Goal: Book appointment/travel/reservation

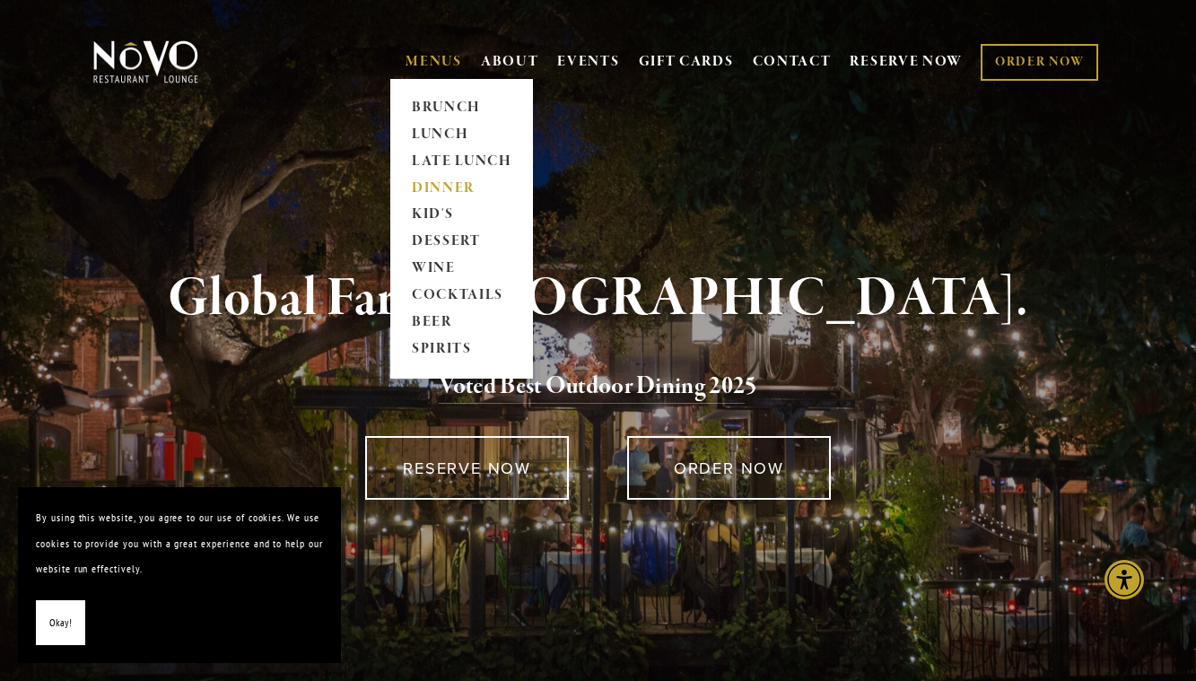
drag, startPoint x: 425, startPoint y: 66, endPoint x: 445, endPoint y: 182, distance: 118.5
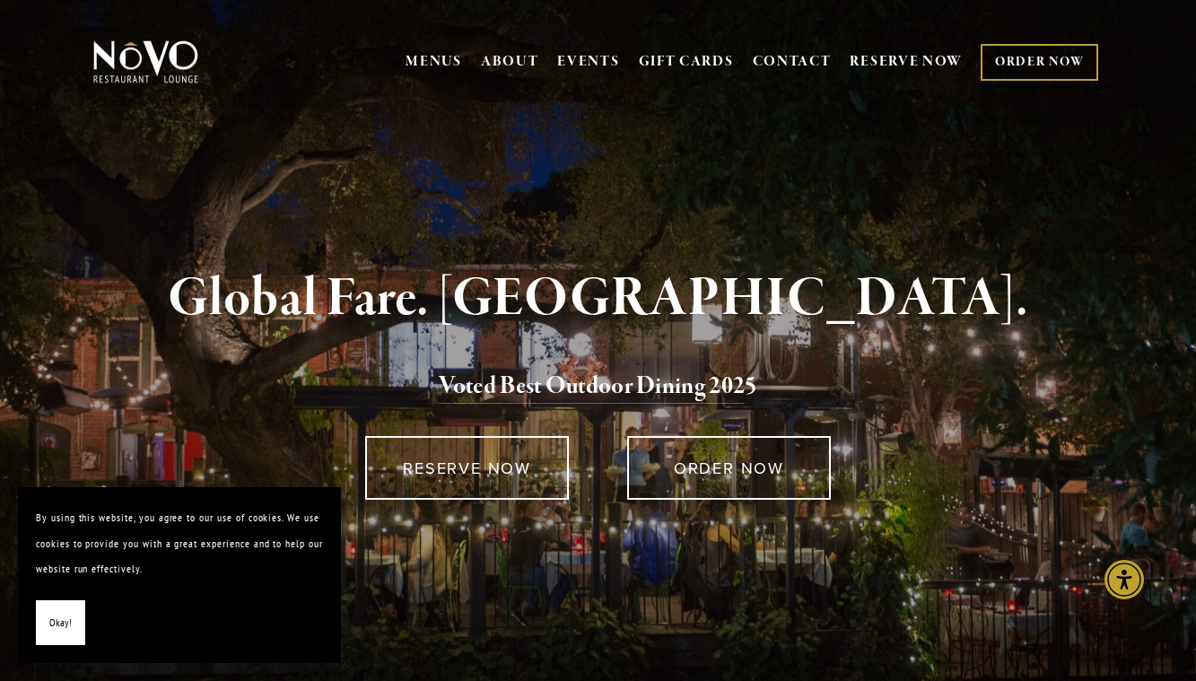
click at [1056, 54] on link "ORDER NOW" at bounding box center [1040, 62] width 118 height 37
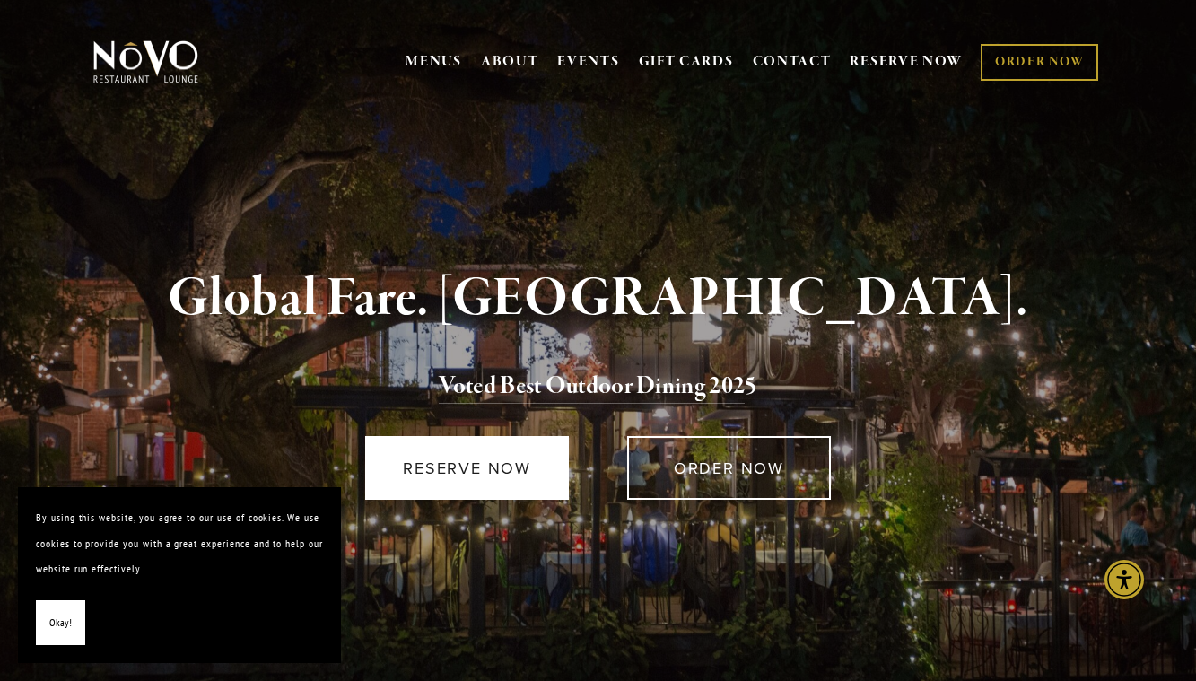
click at [537, 471] on link "RESERVE NOW" at bounding box center [467, 468] width 204 height 64
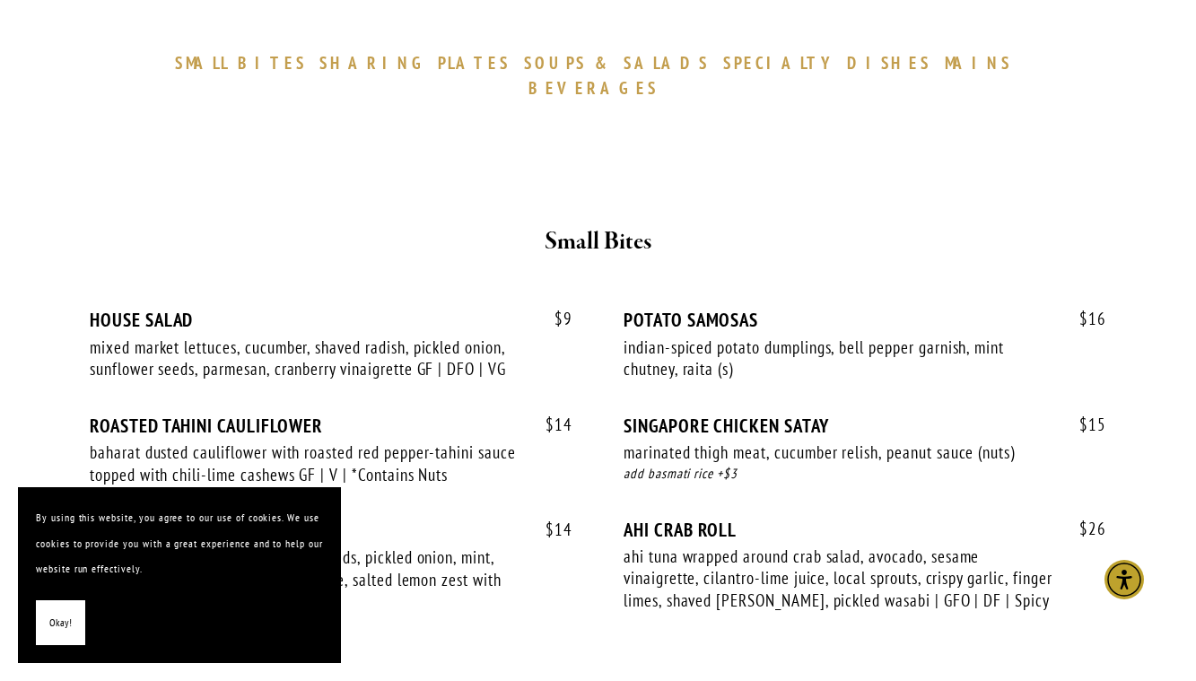
scroll to position [657, 0]
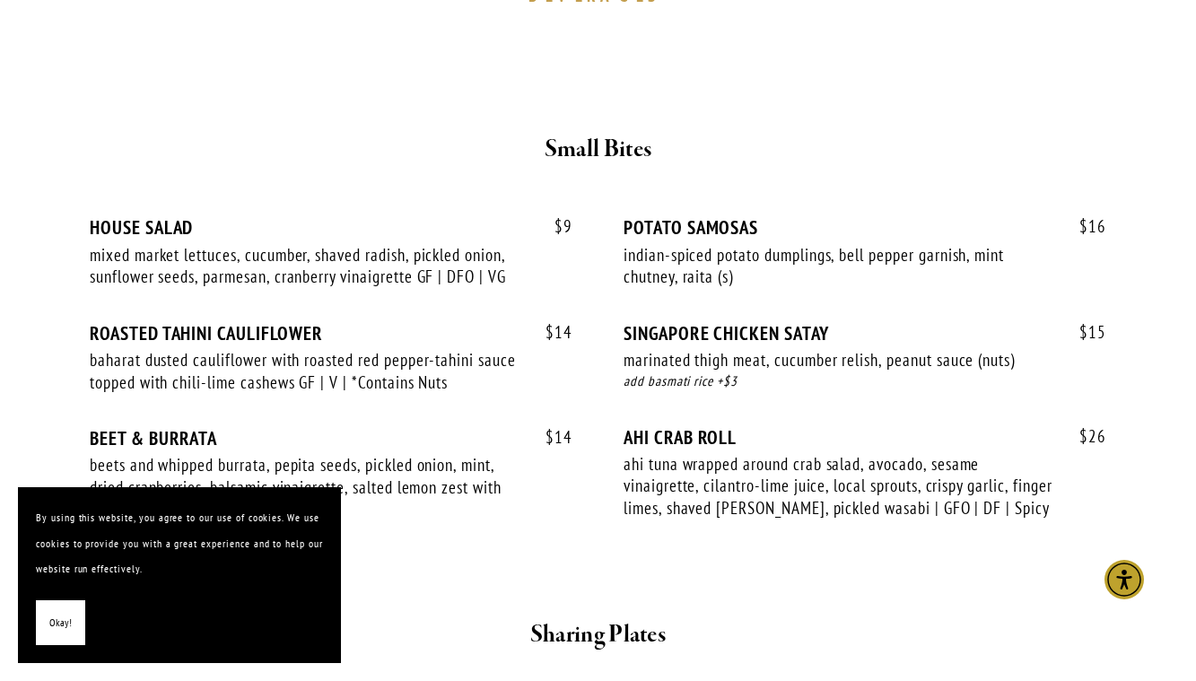
click at [311, 514] on p "By using this website, you agree to our use of cookies. We use cookies to provi…" at bounding box center [179, 543] width 287 height 77
click at [43, 629] on button "Okay!" at bounding box center [60, 623] width 49 height 46
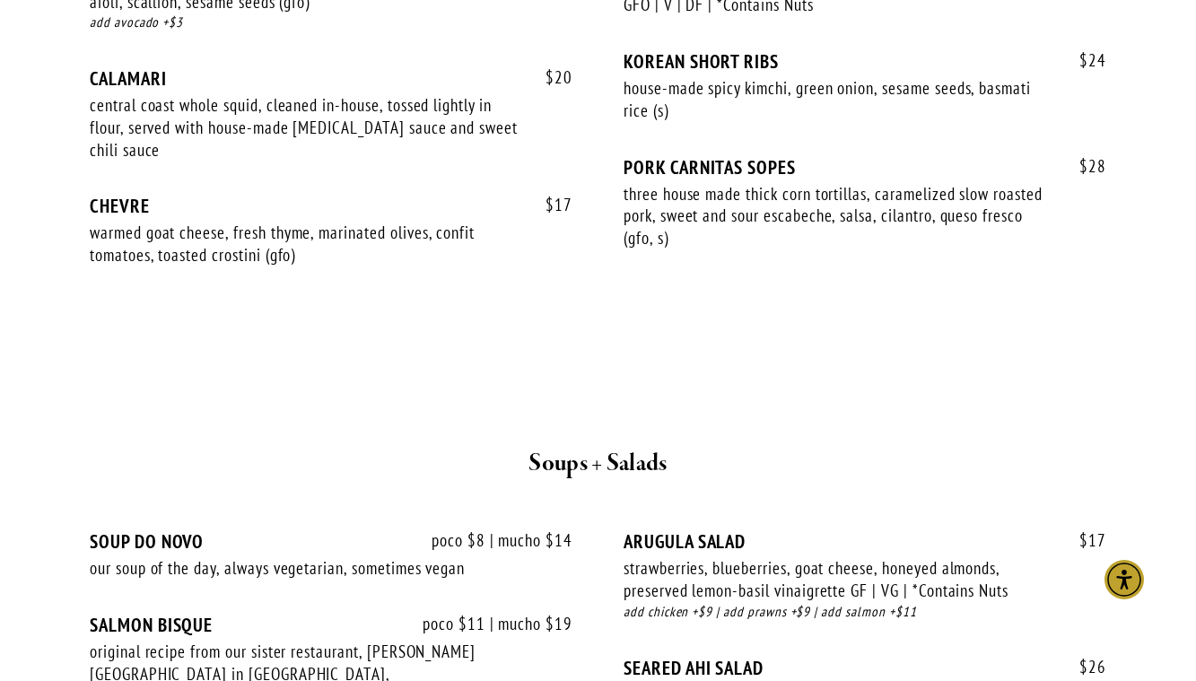
scroll to position [2036, 0]
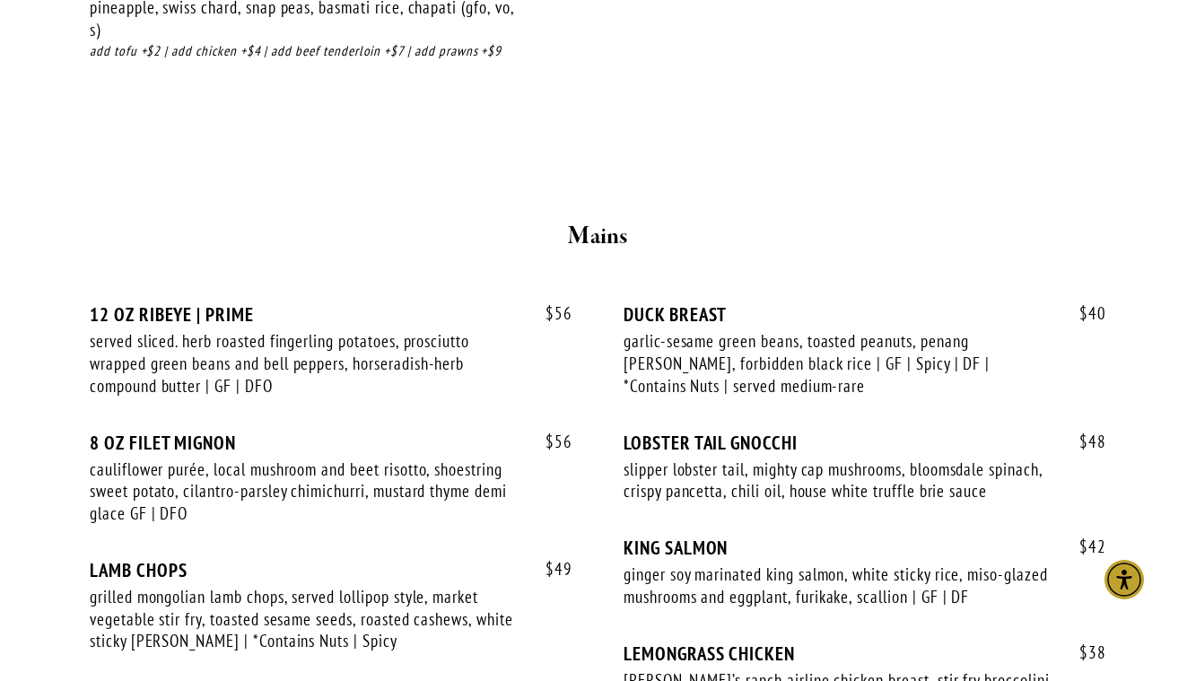
scroll to position [3155, 0]
